Goal: Information Seeking & Learning: Learn about a topic

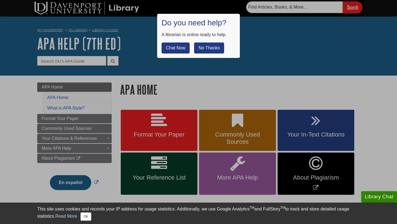
click at [198, 51] on button "No Thanks" at bounding box center [209, 48] width 30 height 11
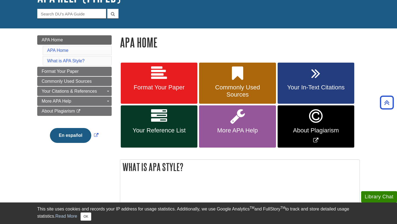
scroll to position [46, 0]
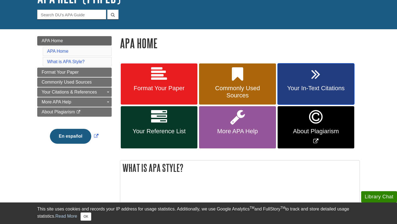
click at [330, 83] on link "Your In-Text Citations" at bounding box center [316, 83] width 77 height 41
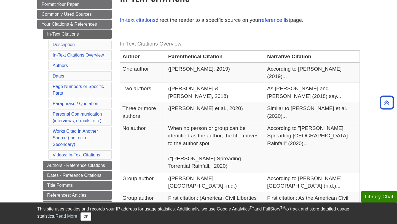
scroll to position [93, 0]
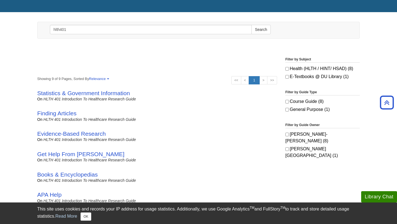
scroll to position [52, 0]
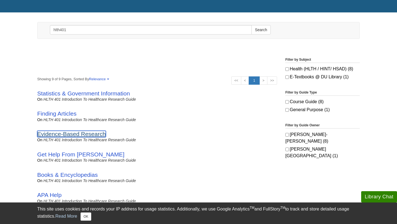
click at [101, 131] on link "Evidence-Based Research" at bounding box center [71, 134] width 69 height 6
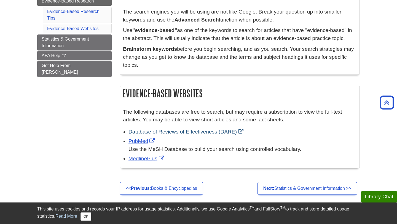
scroll to position [114, 0]
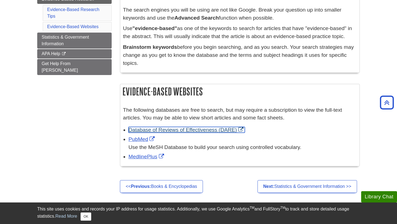
click at [171, 128] on link "Database of Reviews of Effectiveness (DARE)" at bounding box center [187, 130] width 116 height 6
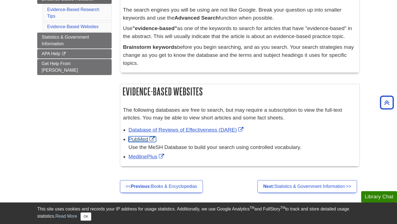
click at [140, 139] on link "PubMed" at bounding box center [143, 139] width 28 height 6
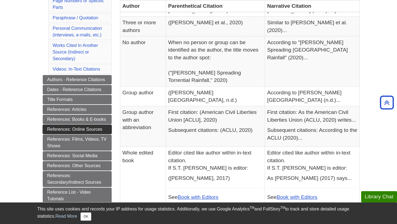
scroll to position [178, 0]
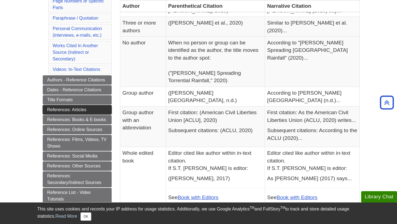
click at [89, 111] on link "References: Articles" at bounding box center [77, 109] width 69 height 9
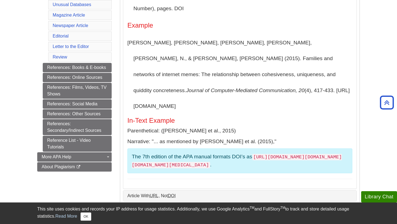
scroll to position [193, 0]
click at [100, 77] on link "References: Online Sources" at bounding box center [77, 77] width 69 height 9
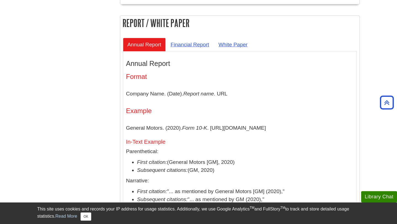
scroll to position [1673, 0]
